Goal: Task Accomplishment & Management: Manage account settings

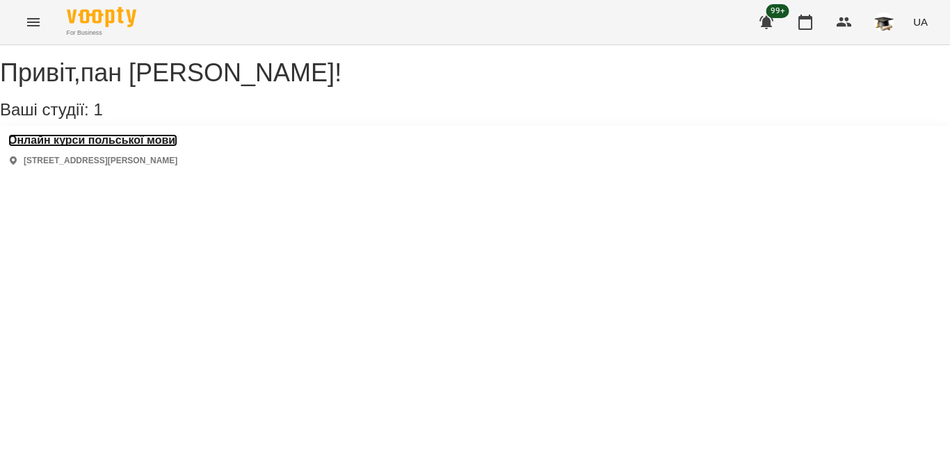
click at [169, 147] on h3 "Онлайн курси польської мови" at bounding box center [92, 140] width 169 height 13
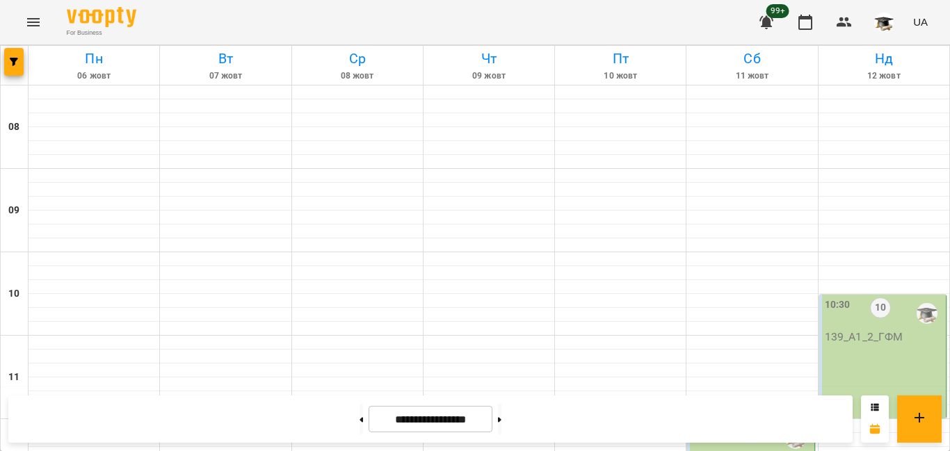
scroll to position [765, 0]
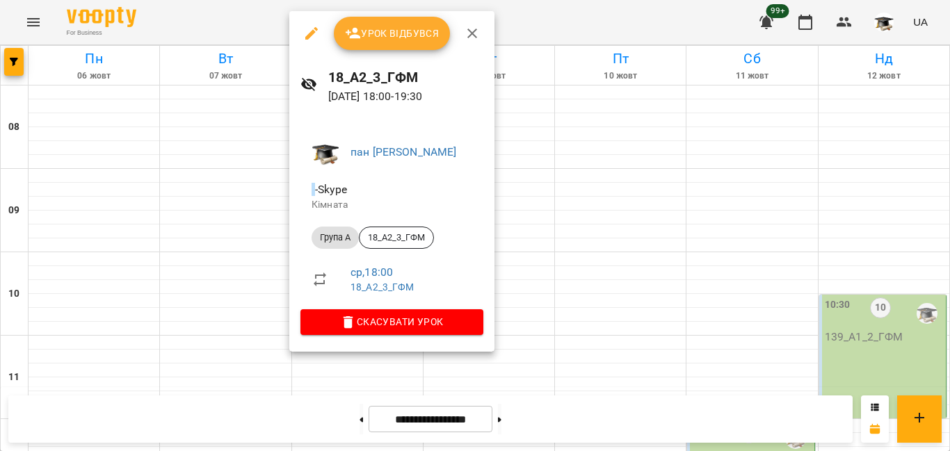
click at [410, 31] on span "Урок відбувся" at bounding box center [392, 33] width 95 height 17
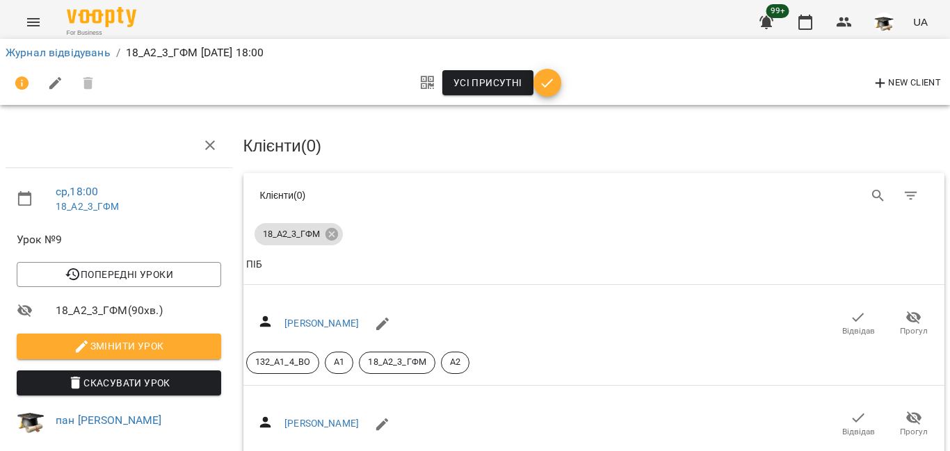
scroll to position [70, 0]
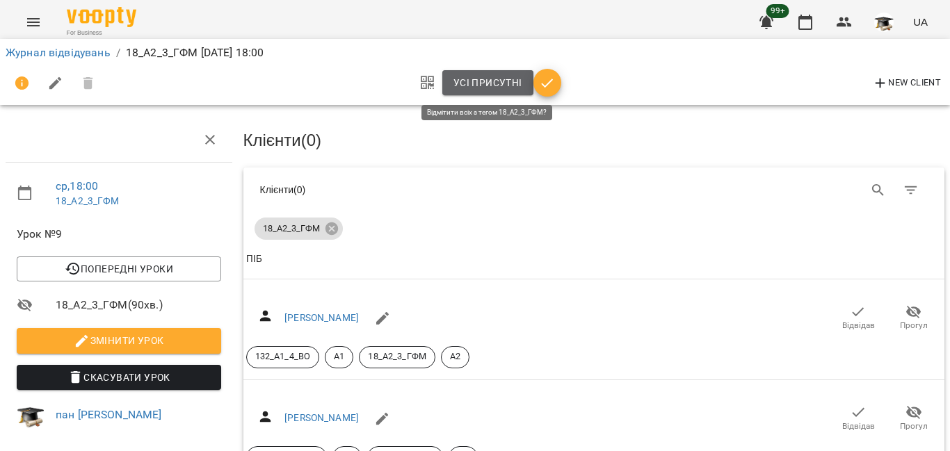
click at [499, 78] on span "Усі присутні" at bounding box center [487, 82] width 69 height 17
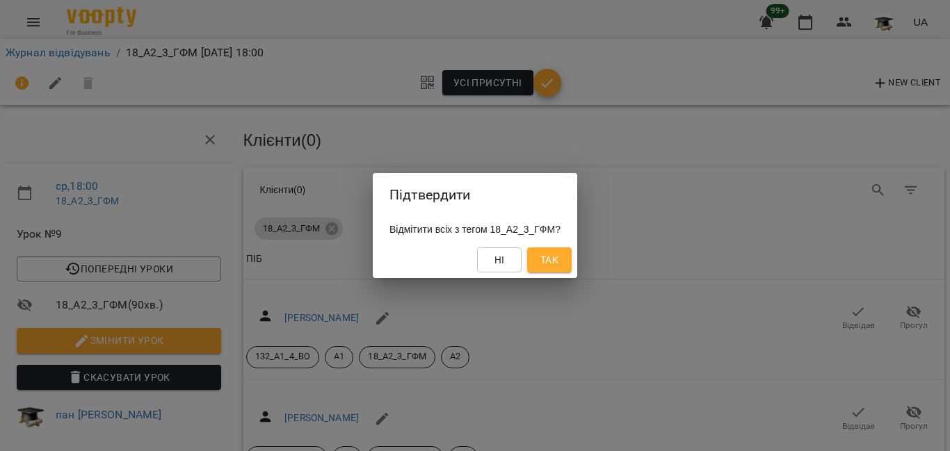
click at [558, 266] on span "Так" at bounding box center [549, 260] width 18 height 17
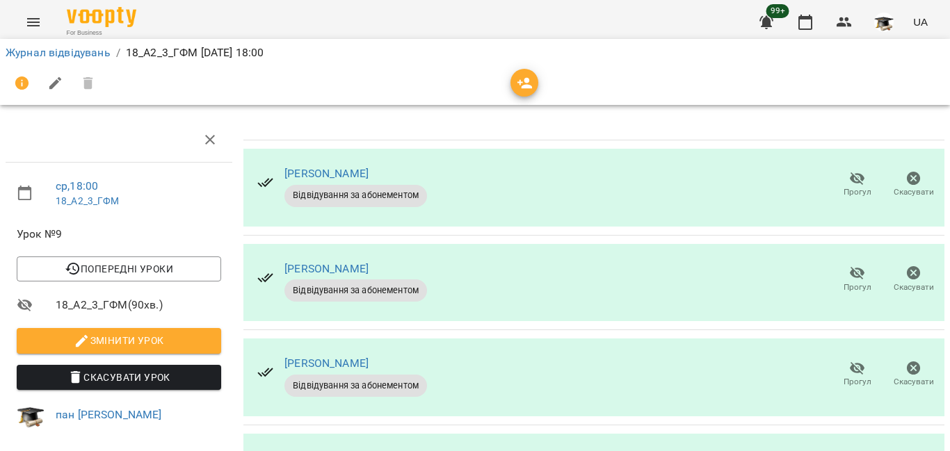
click at [843, 316] on div at bounding box center [594, 319] width 702 height 6
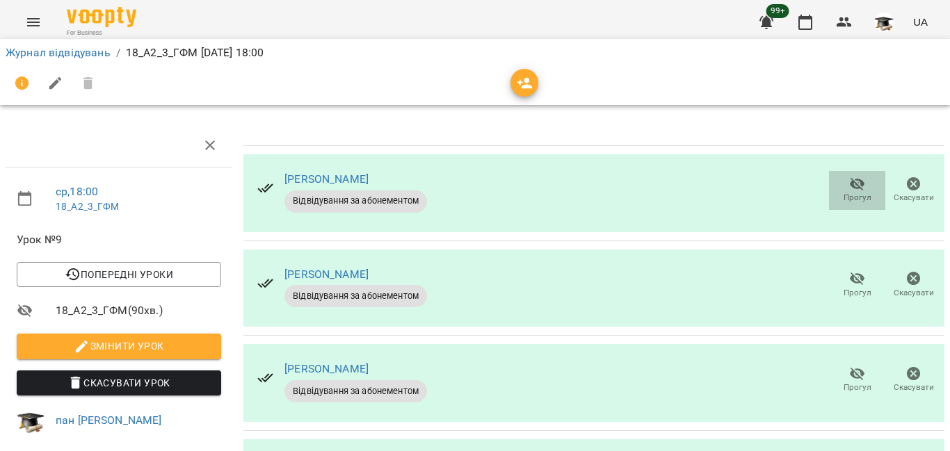
click at [855, 182] on span "Прогул" at bounding box center [857, 190] width 40 height 28
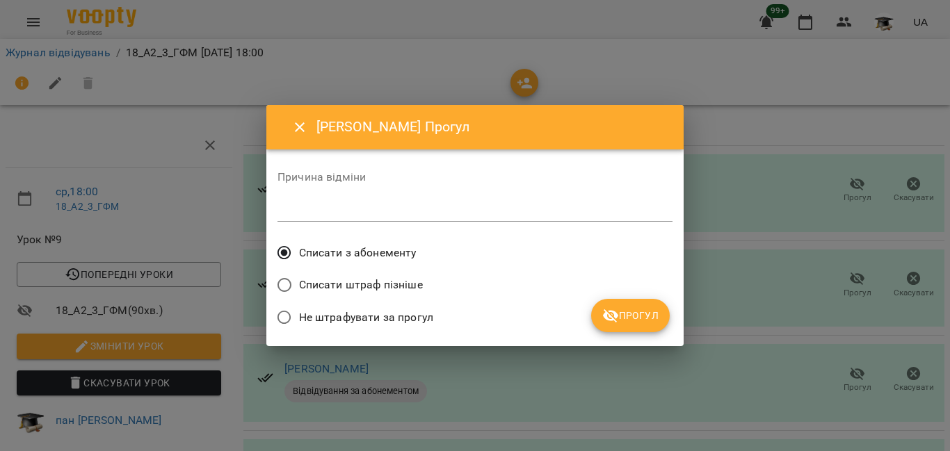
click at [349, 282] on span "Списати штраф пізніше" at bounding box center [361, 285] width 124 height 17
click at [622, 312] on span "Прогул" at bounding box center [630, 315] width 56 height 17
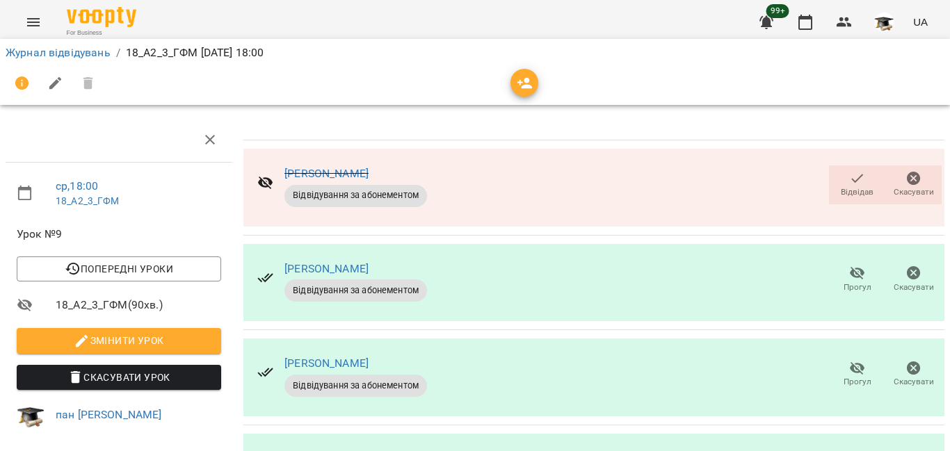
scroll to position [382, 0]
click at [78, 58] on link "Журнал відвідувань" at bounding box center [58, 52] width 105 height 13
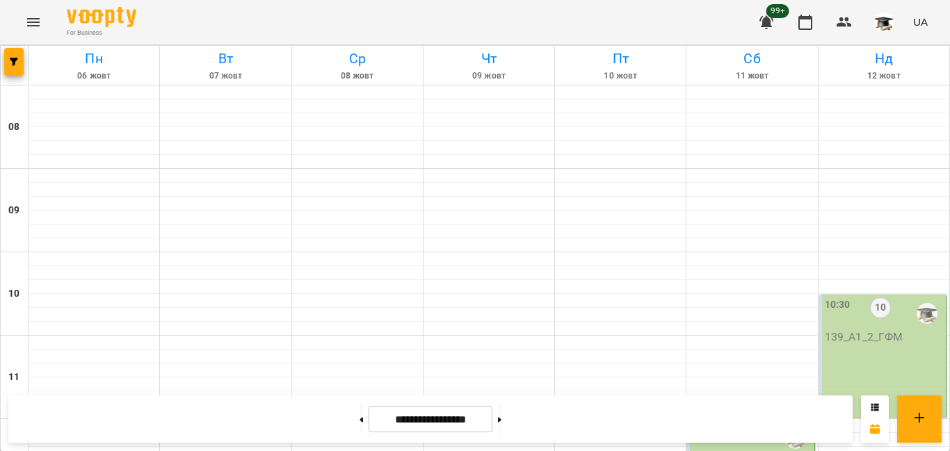
scroll to position [209, 0]
click at [696, 423] on div "12:00" at bounding box center [706, 439] width 26 height 32
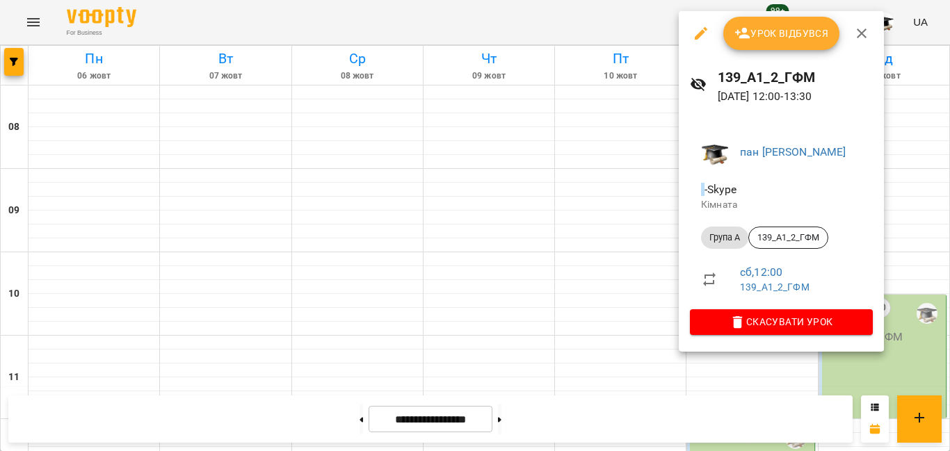
click at [748, 26] on icon "button" at bounding box center [742, 33] width 17 height 17
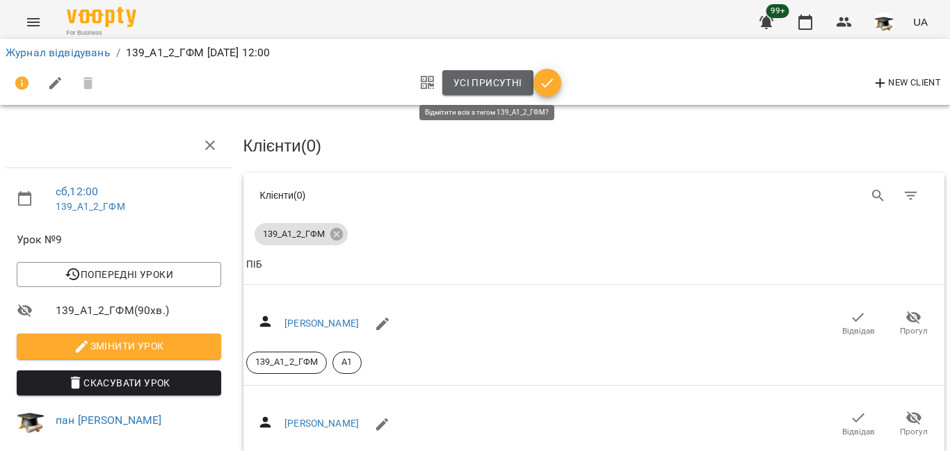
click at [496, 81] on span "Усі присутні" at bounding box center [487, 82] width 69 height 17
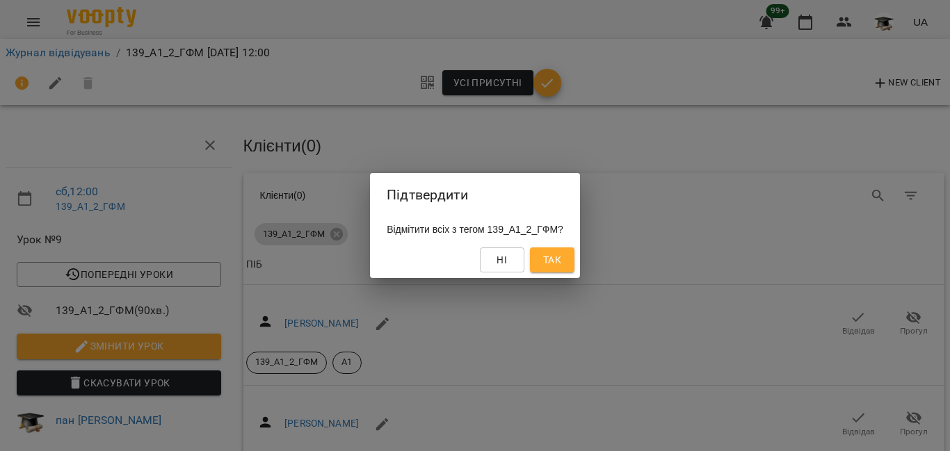
click at [558, 261] on span "Так" at bounding box center [552, 260] width 18 height 17
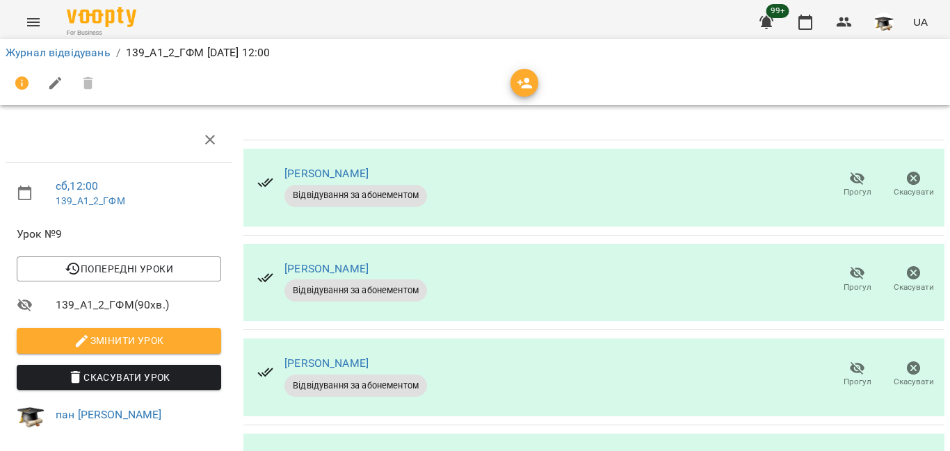
scroll to position [104, 0]
click at [57, 54] on link "Журнал відвідувань" at bounding box center [58, 52] width 105 height 13
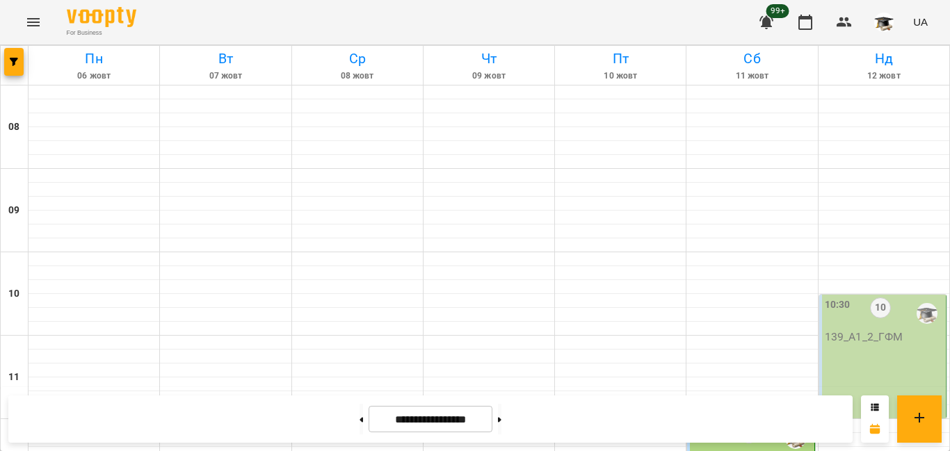
click at [843, 325] on div "10:30 10" at bounding box center [884, 314] width 118 height 32
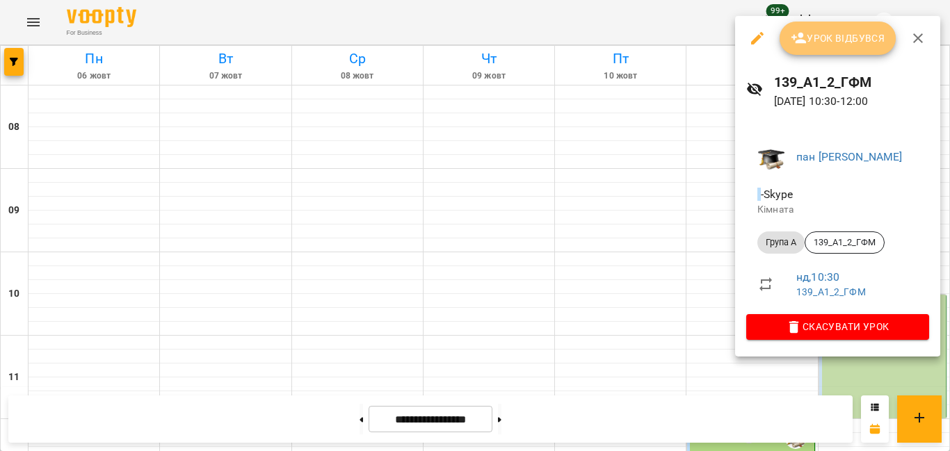
click at [831, 43] on span "Урок відбувся" at bounding box center [838, 38] width 95 height 17
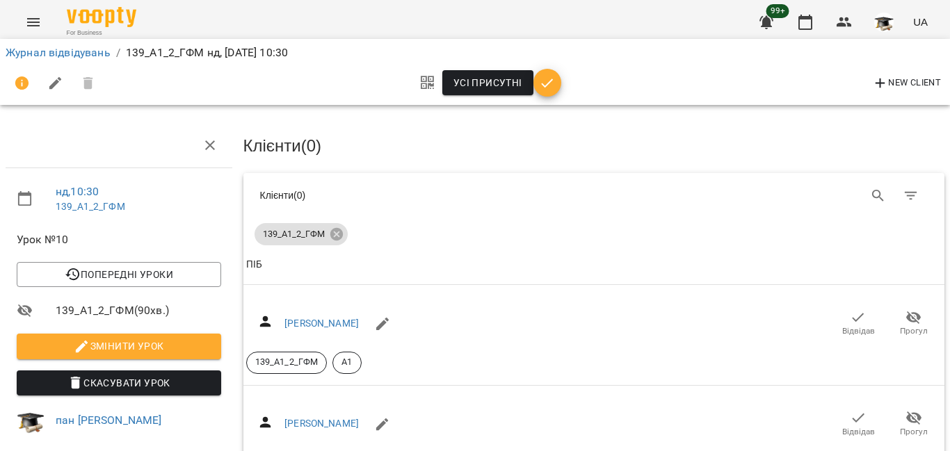
click at [493, 81] on span "Усі присутні" at bounding box center [487, 82] width 69 height 17
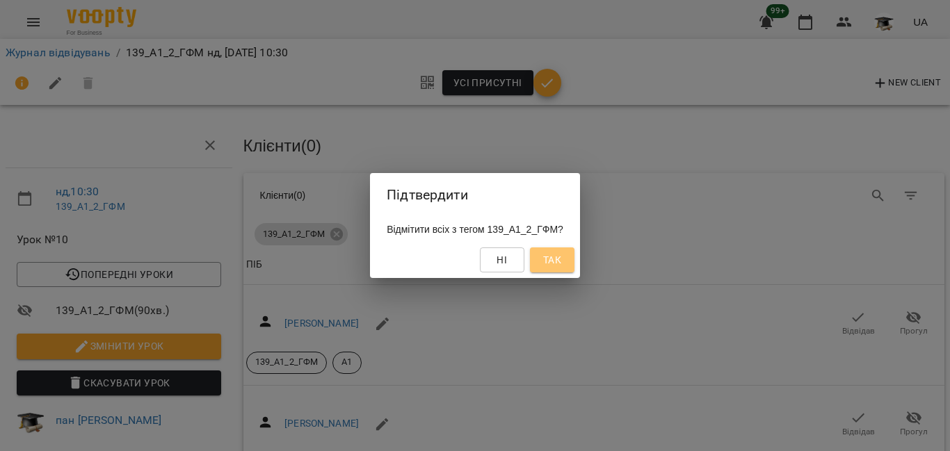
click at [559, 260] on span "Так" at bounding box center [552, 260] width 18 height 17
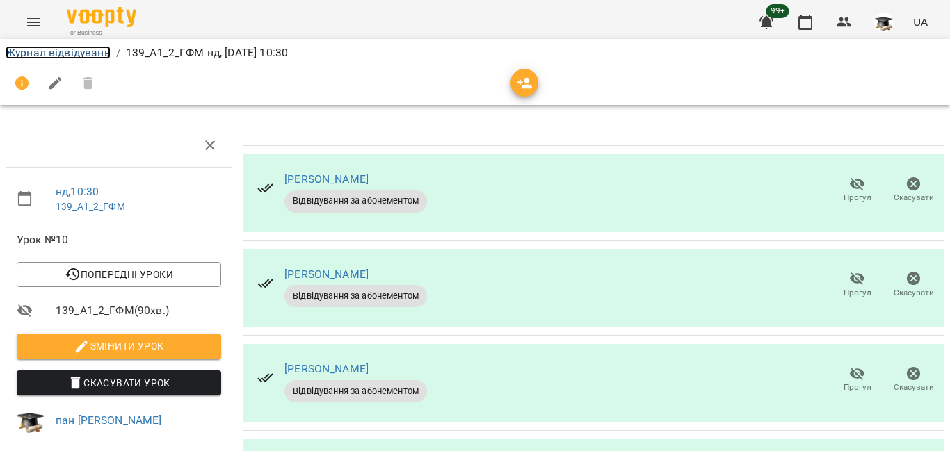
click at [67, 49] on link "Журнал відвідувань" at bounding box center [58, 52] width 105 height 13
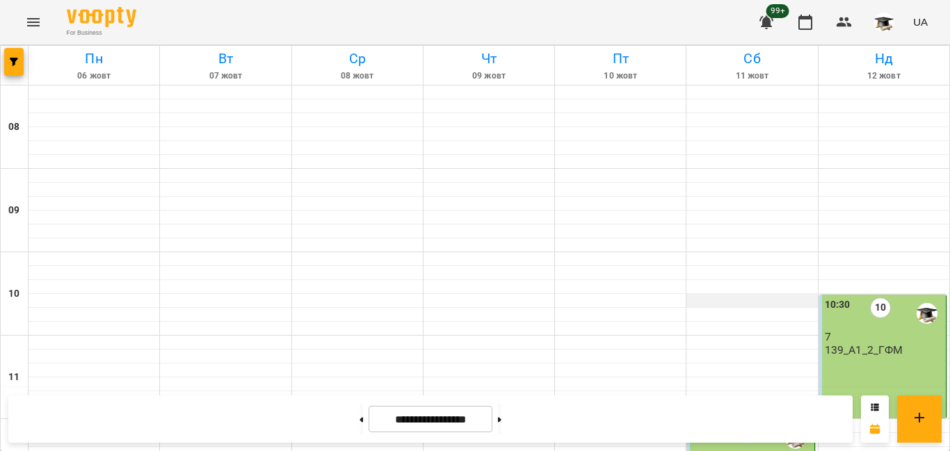
scroll to position [417, 0]
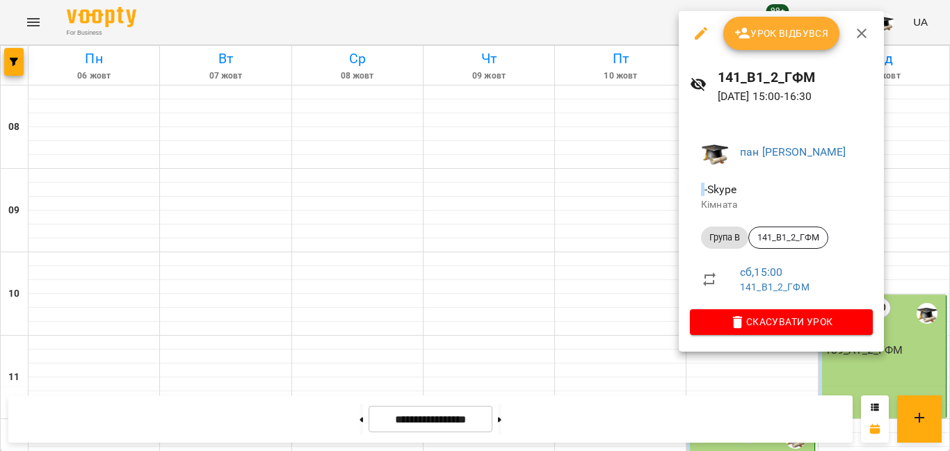
click at [752, 29] on span "Урок відбувся" at bounding box center [781, 33] width 95 height 17
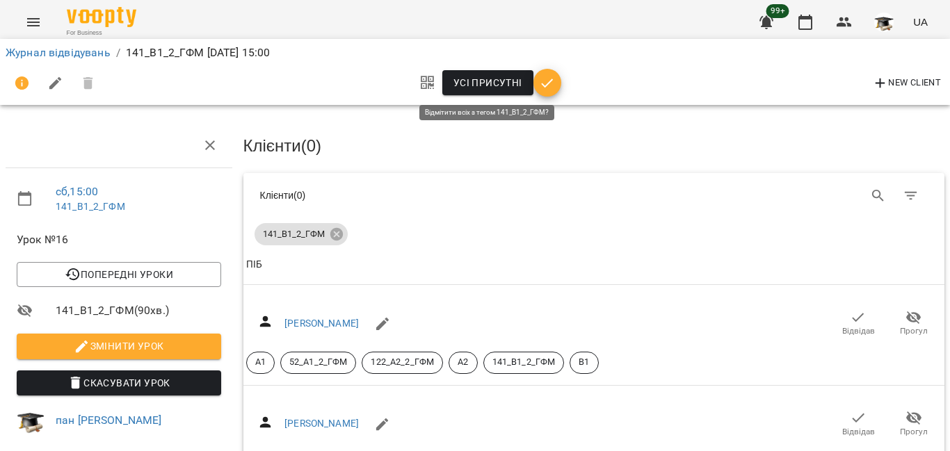
click at [478, 84] on span "Усі присутні" at bounding box center [487, 82] width 69 height 17
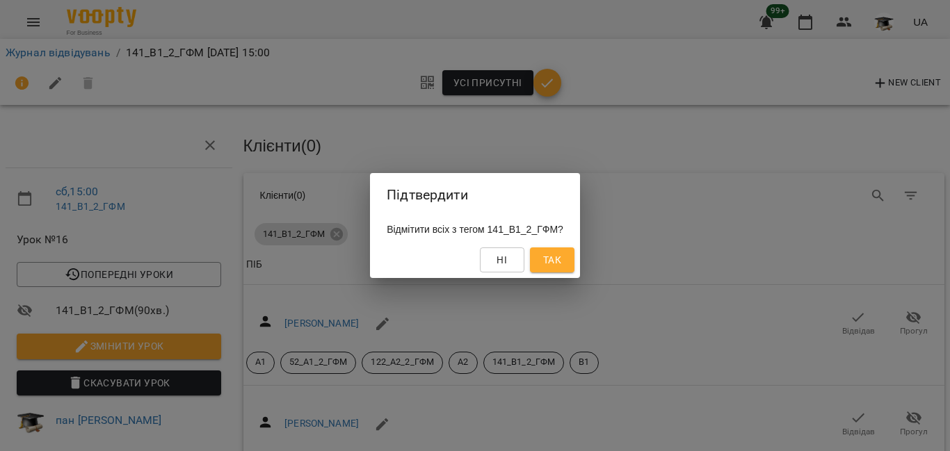
click at [561, 267] on span "Так" at bounding box center [552, 260] width 18 height 17
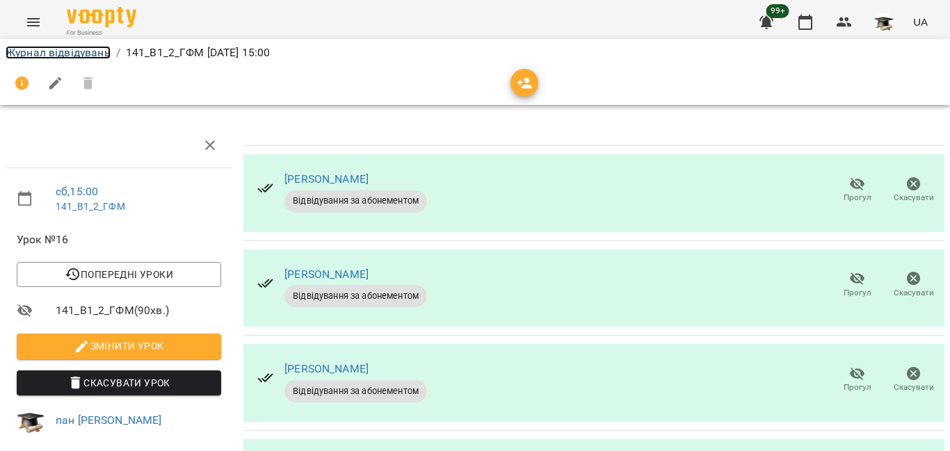
click at [60, 54] on link "Журнал відвідувань" at bounding box center [58, 52] width 105 height 13
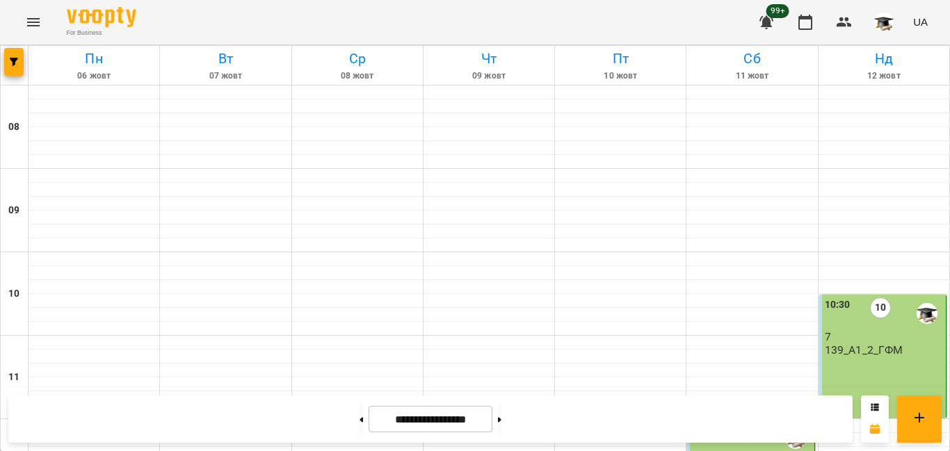
scroll to position [417, 0]
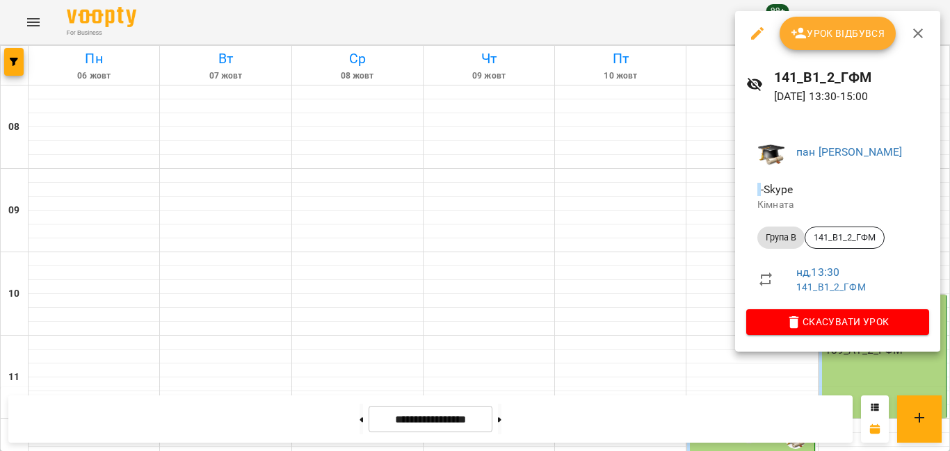
click at [820, 35] on span "Урок відбувся" at bounding box center [838, 33] width 95 height 17
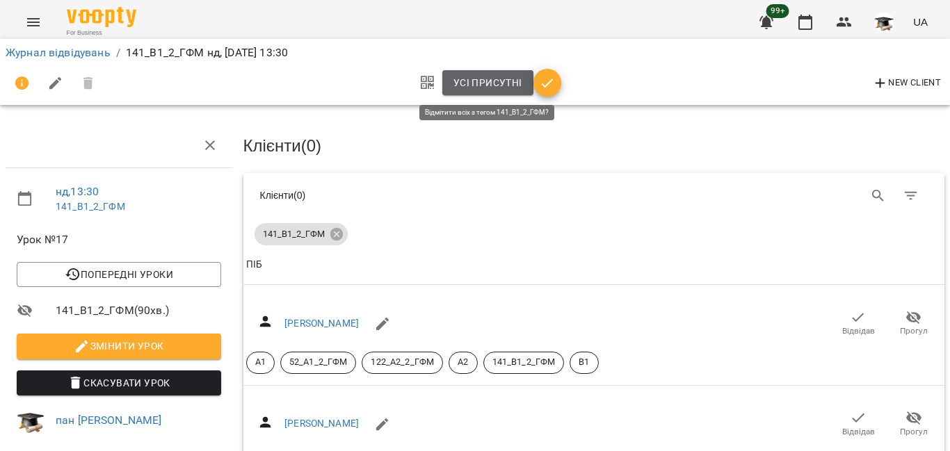
click at [482, 81] on span "Усі присутні" at bounding box center [487, 82] width 69 height 17
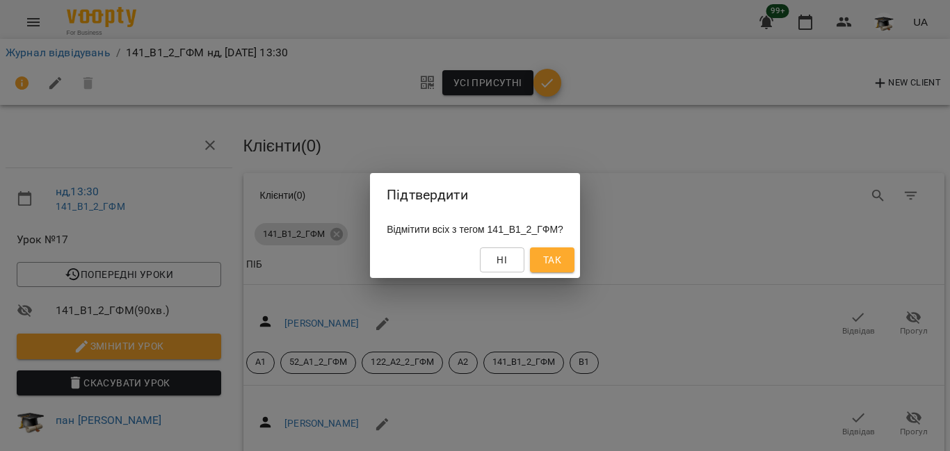
click at [561, 262] on span "Так" at bounding box center [552, 260] width 18 height 17
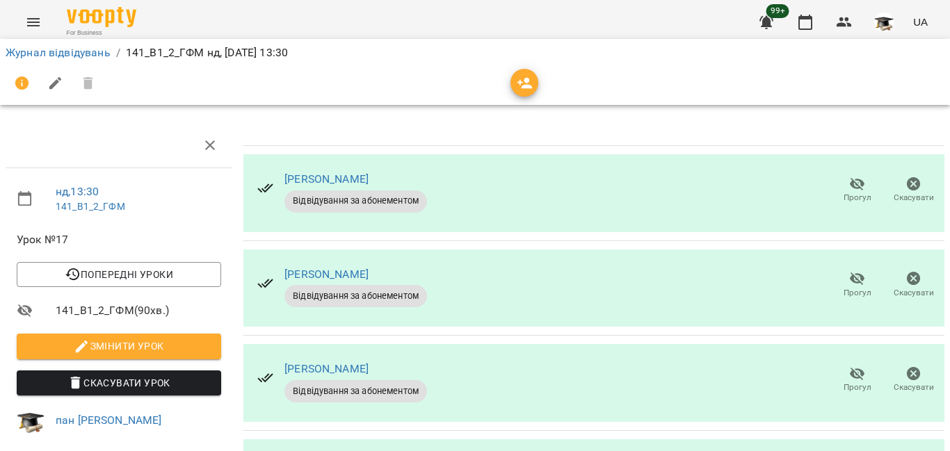
click at [849, 181] on icon "button" at bounding box center [857, 184] width 17 height 17
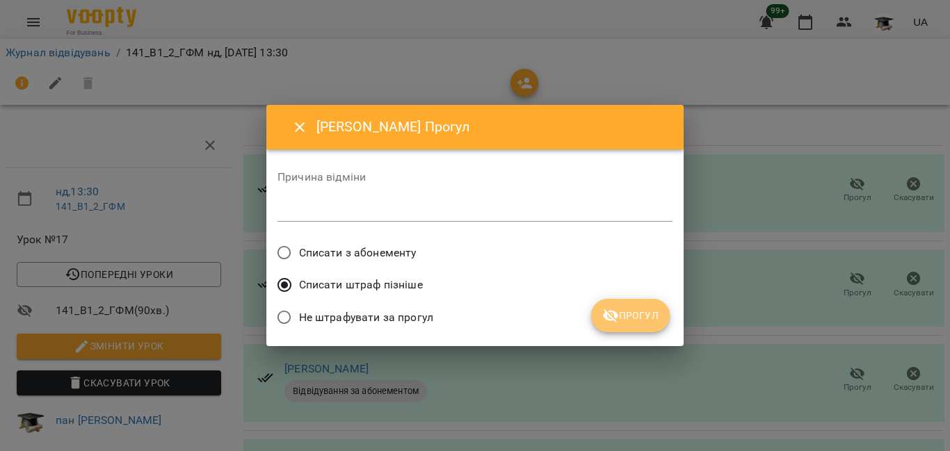
click at [641, 320] on span "Прогул" at bounding box center [630, 315] width 56 height 17
